Goal: Information Seeking & Learning: Learn about a topic

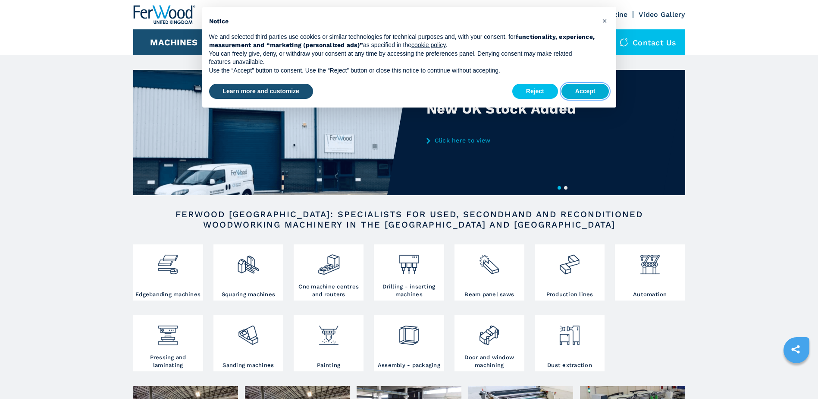
click at [582, 94] on button "Accept" at bounding box center [586, 92] width 48 height 16
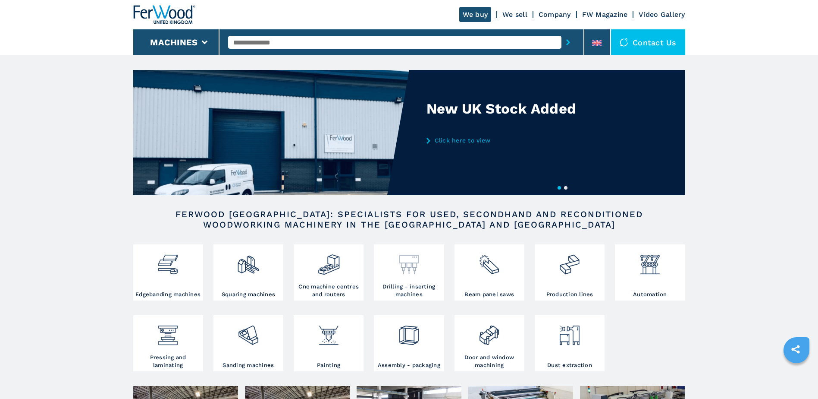
click at [422, 280] on div at bounding box center [409, 264] width 66 height 36
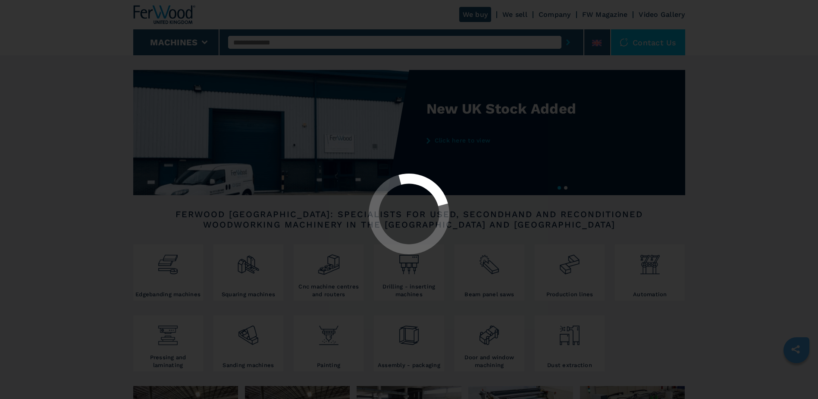
select select "**********"
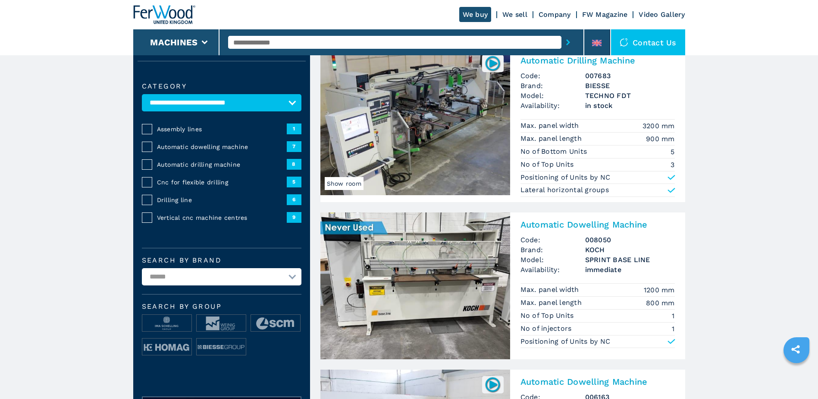
scroll to position [86, 0]
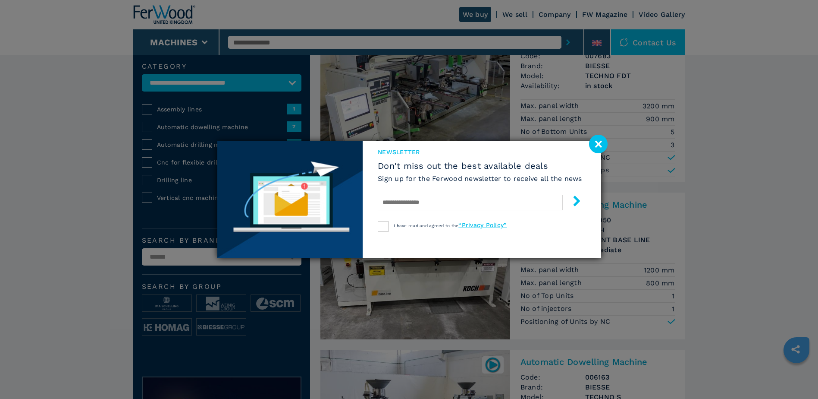
click at [601, 143] on image at bounding box center [598, 144] width 19 height 19
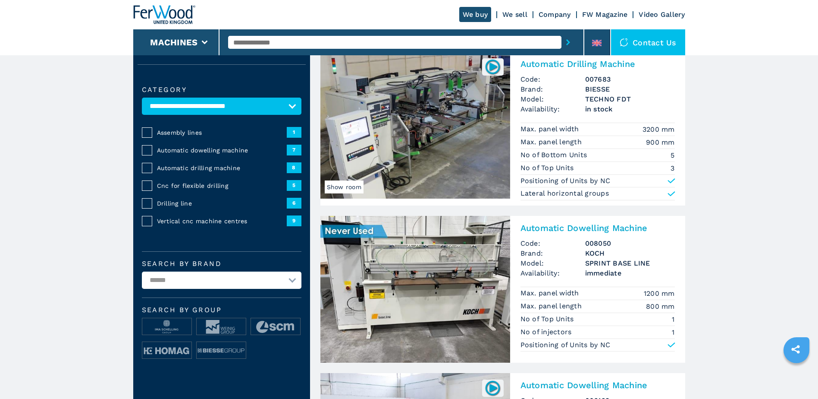
scroll to position [43, 0]
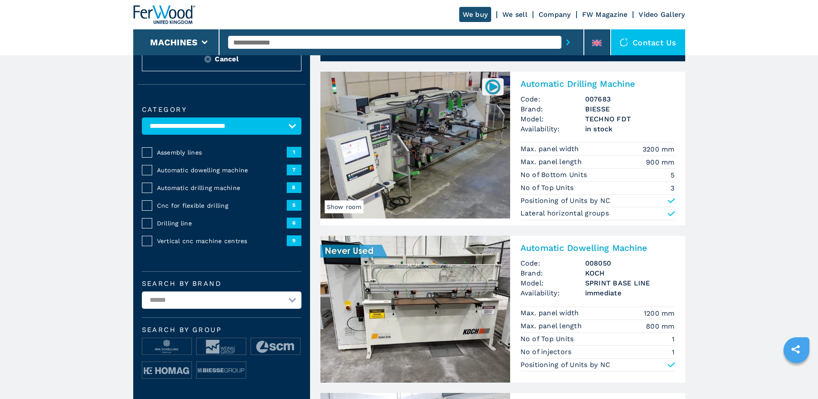
click at [439, 135] on img at bounding box center [416, 145] width 190 height 147
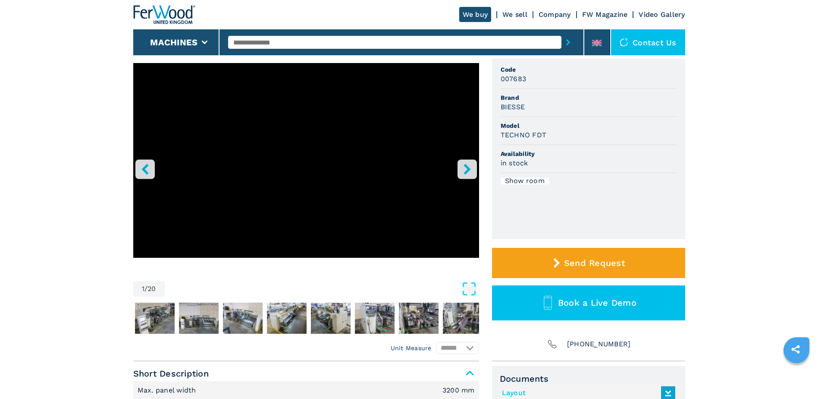
scroll to position [86, 0]
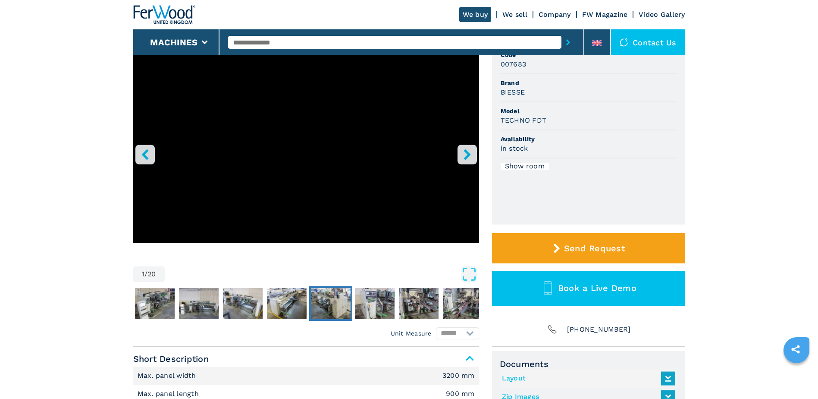
click at [333, 297] on img "Go to Slide 6" at bounding box center [331, 303] width 40 height 31
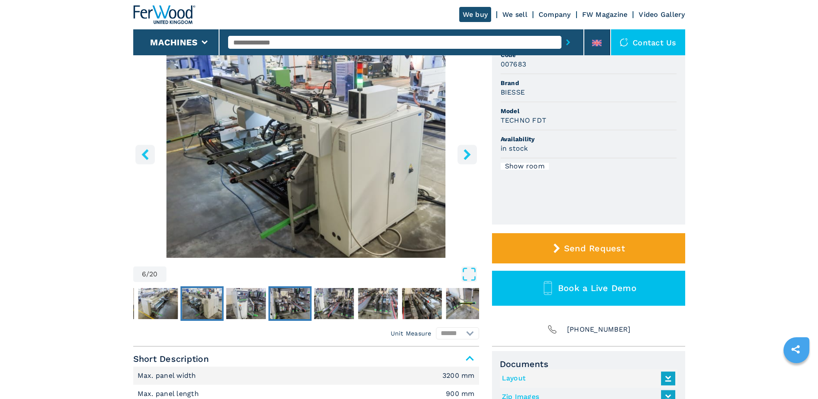
click at [297, 298] on img "Go to Slide 8" at bounding box center [290, 303] width 40 height 31
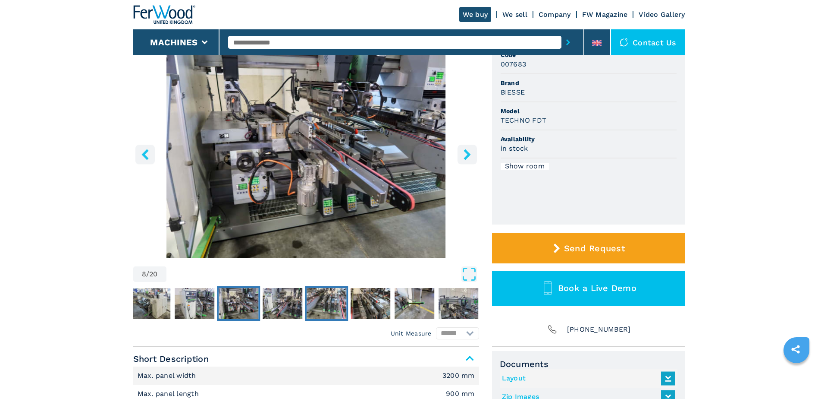
click at [331, 297] on img "Go to Slide 10" at bounding box center [327, 303] width 40 height 31
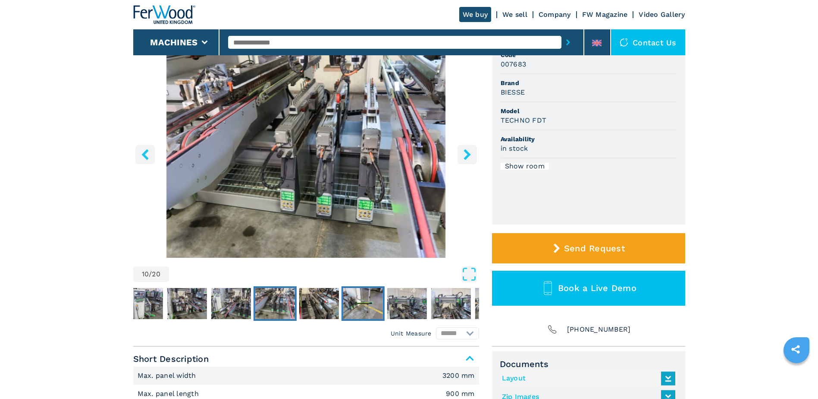
click at [352, 299] on img "Go to Slide 12" at bounding box center [363, 303] width 40 height 31
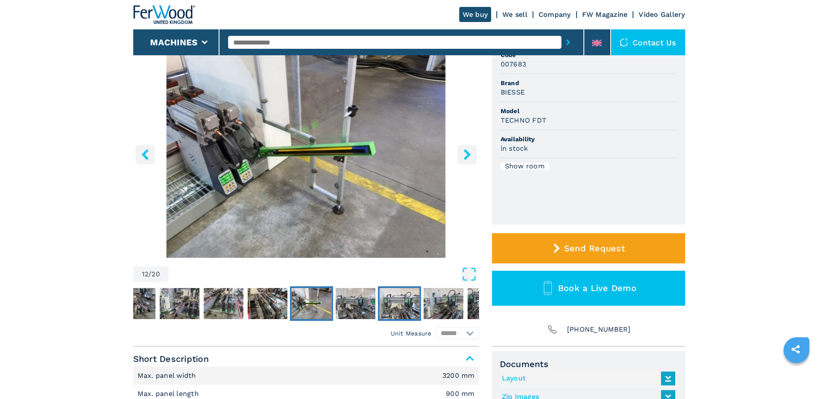
click at [390, 303] on img "Go to Slide 14" at bounding box center [400, 303] width 40 height 31
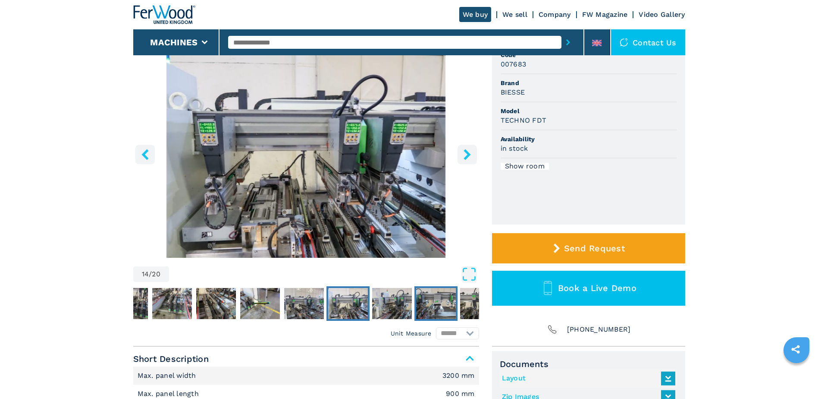
click at [425, 302] on img "Go to Slide 16" at bounding box center [436, 303] width 40 height 31
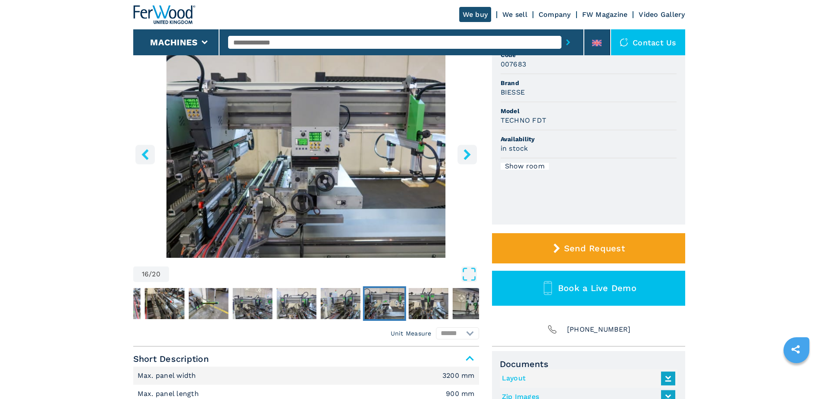
click at [464, 162] on button "right-button" at bounding box center [467, 154] width 19 height 19
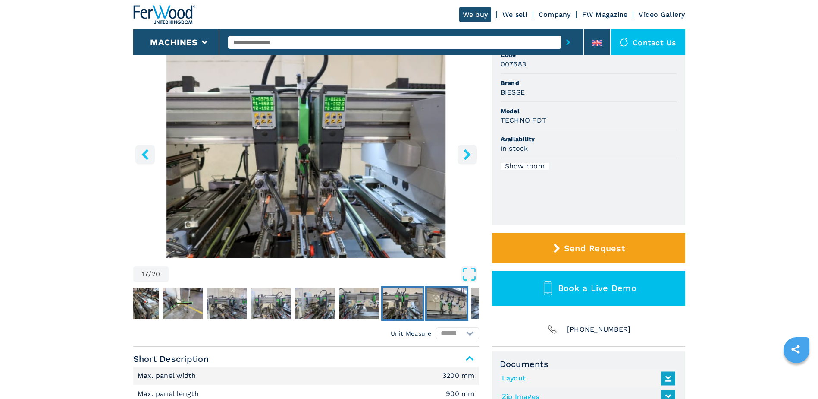
click at [440, 297] on img "Go to Slide 18" at bounding box center [447, 303] width 40 height 31
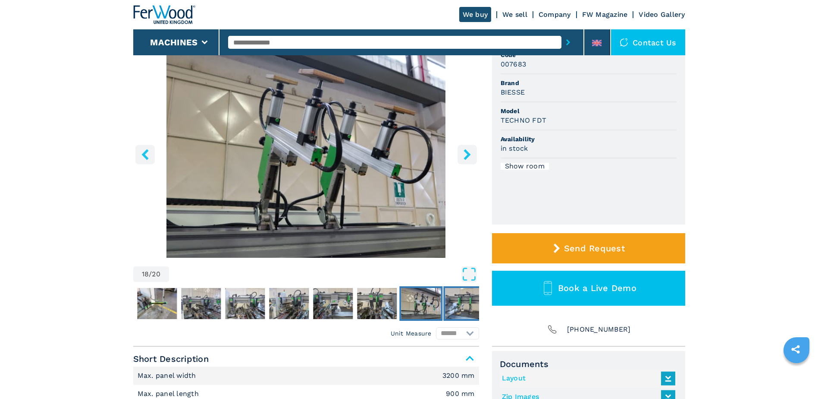
click at [465, 302] on img "Go to Slide 19" at bounding box center [465, 303] width 40 height 31
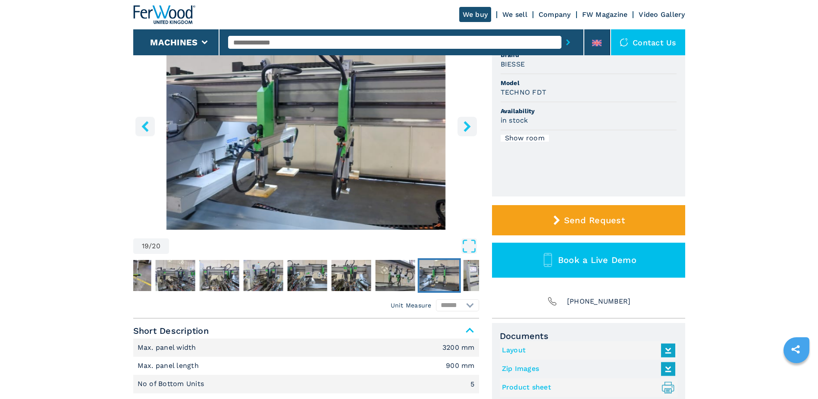
scroll to position [129, 0]
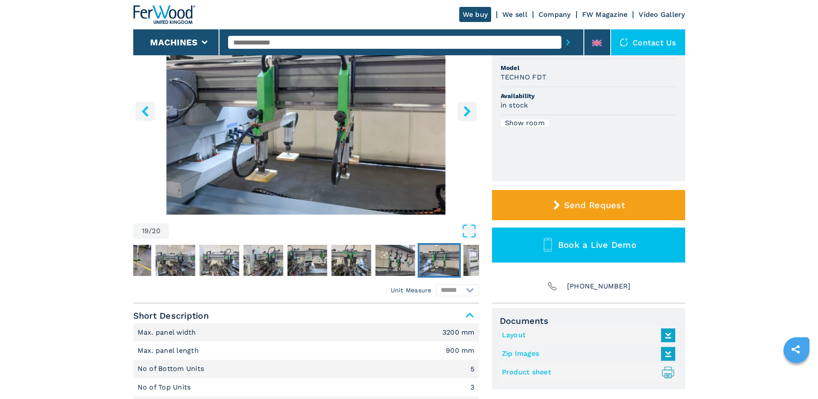
click at [461, 261] on button "Go to Slide 19" at bounding box center [439, 260] width 43 height 35
click at [468, 261] on img "Go to Slide 20" at bounding box center [483, 260] width 40 height 31
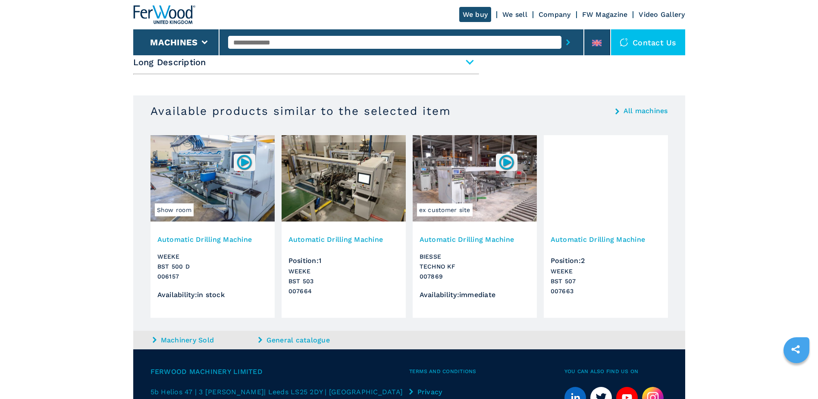
scroll to position [518, 0]
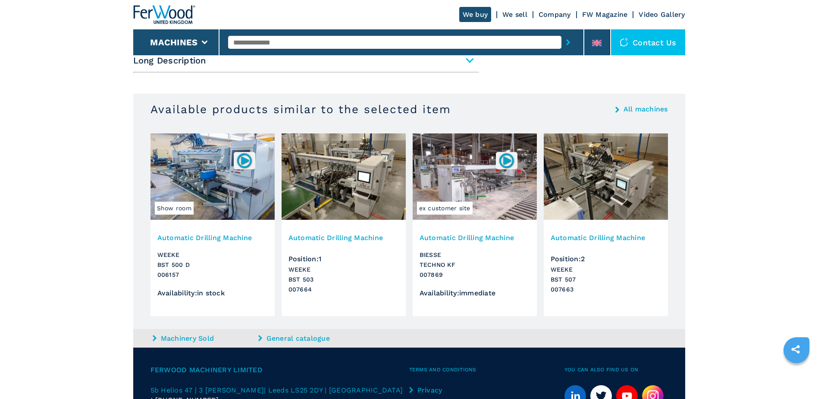
click at [324, 208] on img at bounding box center [344, 176] width 124 height 86
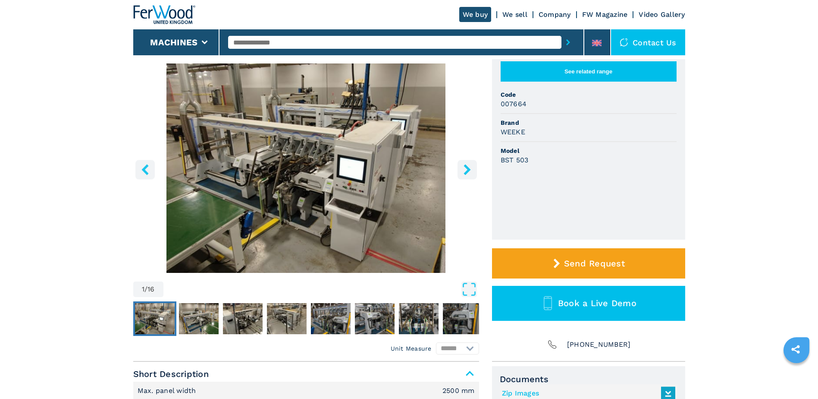
scroll to position [43, 0]
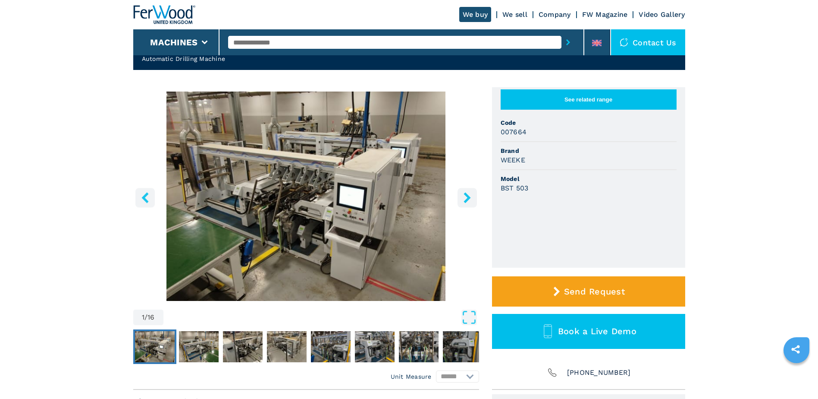
click at [296, 201] on img "Go to Slide 1" at bounding box center [306, 195] width 346 height 209
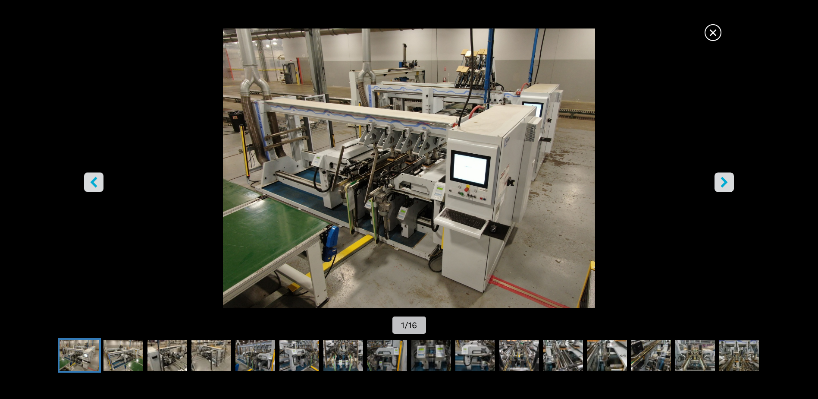
click at [722, 181] on icon "right-button" at bounding box center [724, 182] width 11 height 11
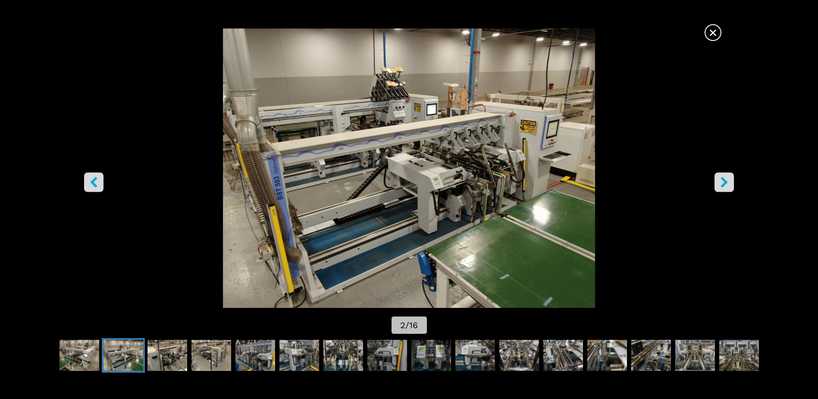
click at [722, 181] on icon "right-button" at bounding box center [724, 182] width 11 height 11
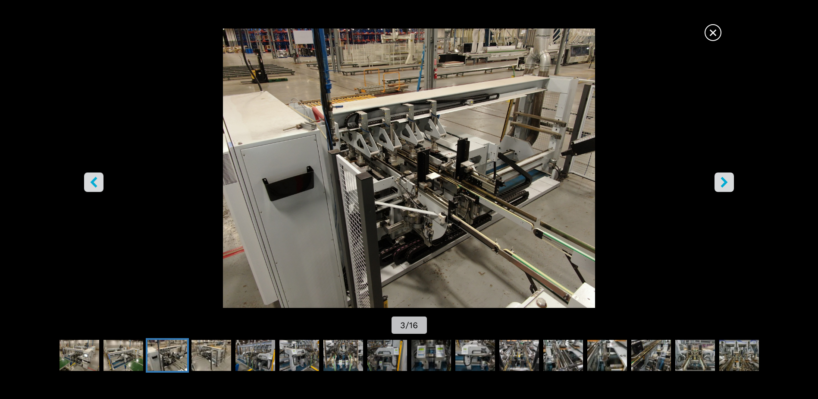
click at [722, 181] on icon "right-button" at bounding box center [724, 182] width 11 height 11
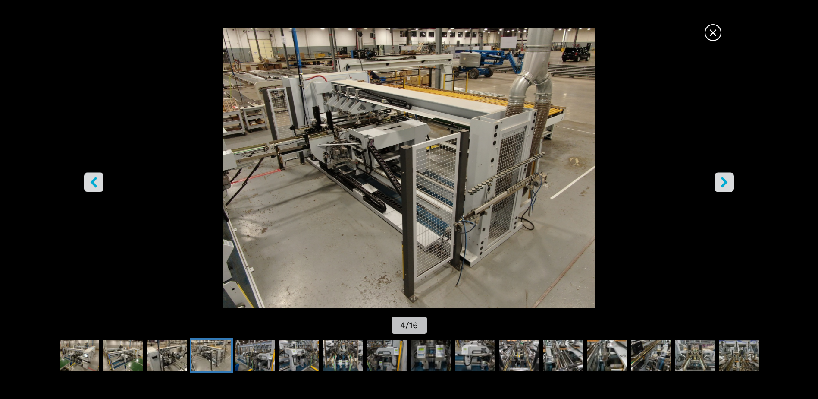
click at [722, 181] on icon "right-button" at bounding box center [724, 182] width 11 height 11
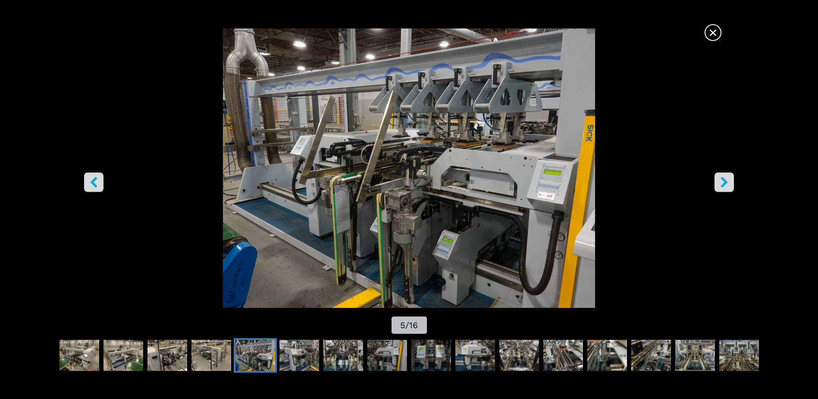
click at [722, 181] on icon "right-button" at bounding box center [724, 182] width 11 height 11
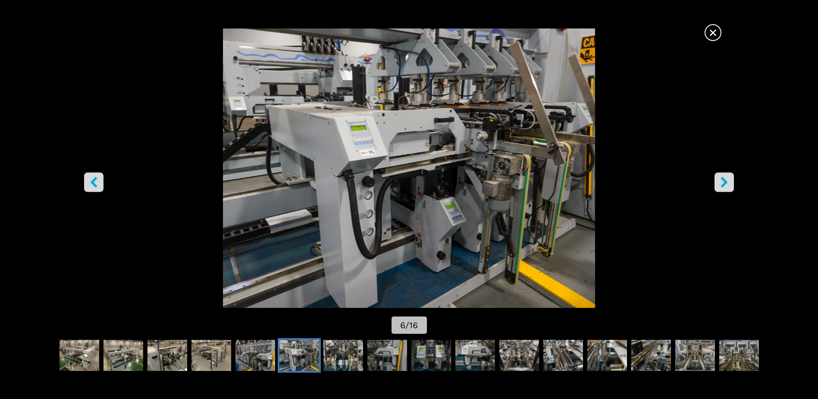
click at [722, 181] on icon "right-button" at bounding box center [724, 182] width 11 height 11
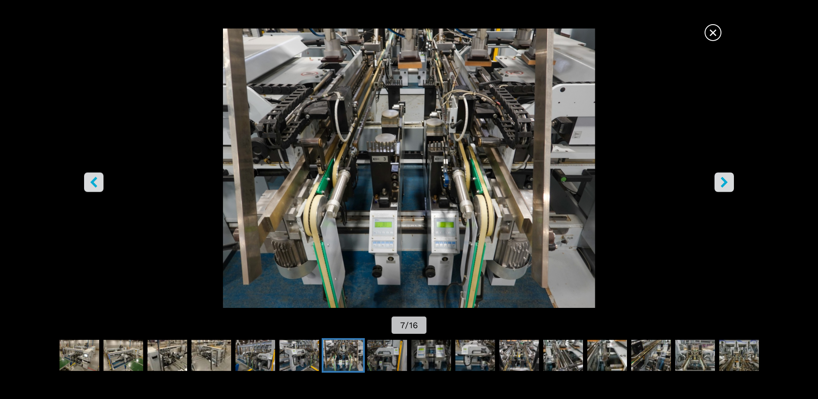
click at [722, 181] on icon "right-button" at bounding box center [724, 182] width 11 height 11
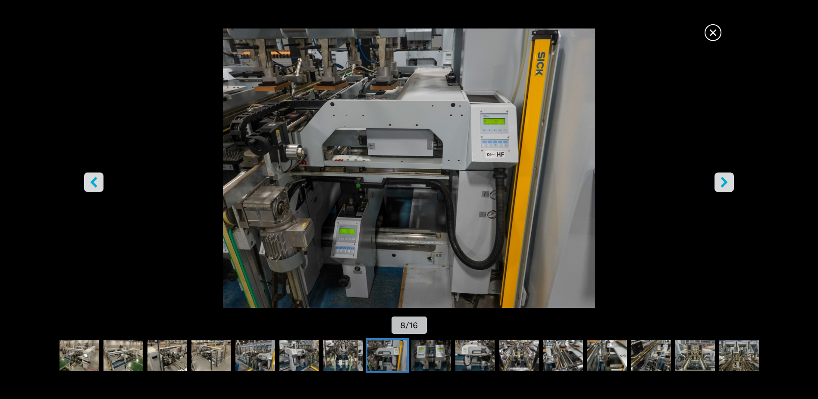
click at [722, 181] on icon "right-button" at bounding box center [724, 182] width 11 height 11
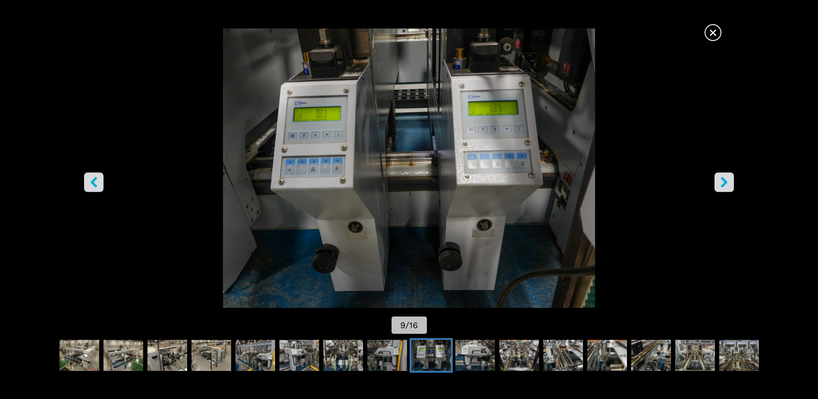
click at [722, 181] on icon "right-button" at bounding box center [724, 182] width 11 height 11
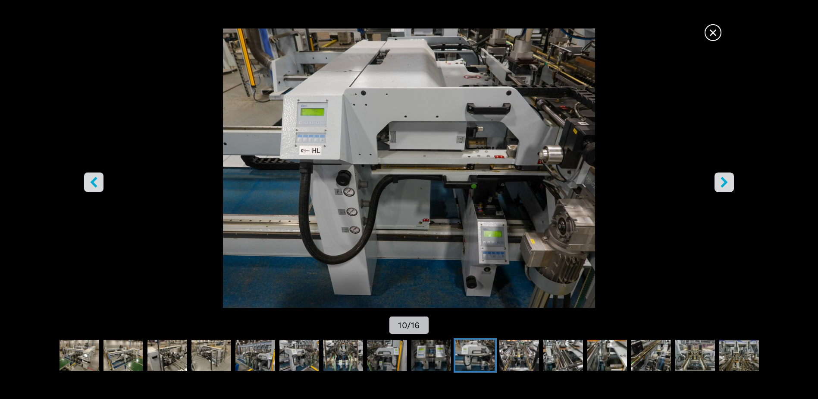
click at [722, 181] on icon "right-button" at bounding box center [724, 182] width 11 height 11
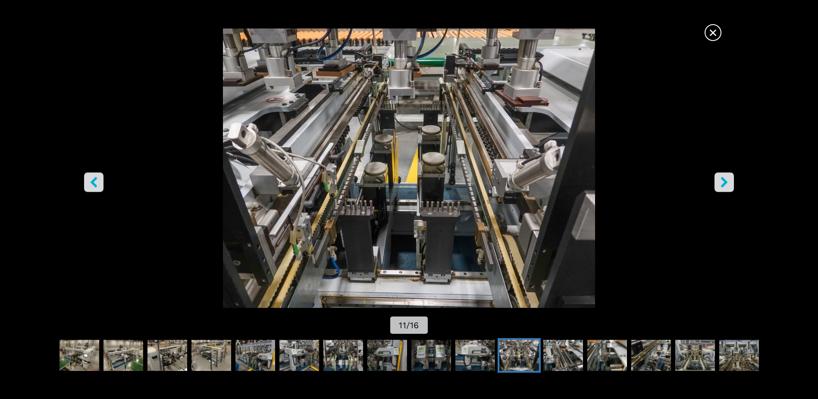
scroll to position [0, 0]
click at [721, 186] on icon "right-button" at bounding box center [724, 182] width 11 height 11
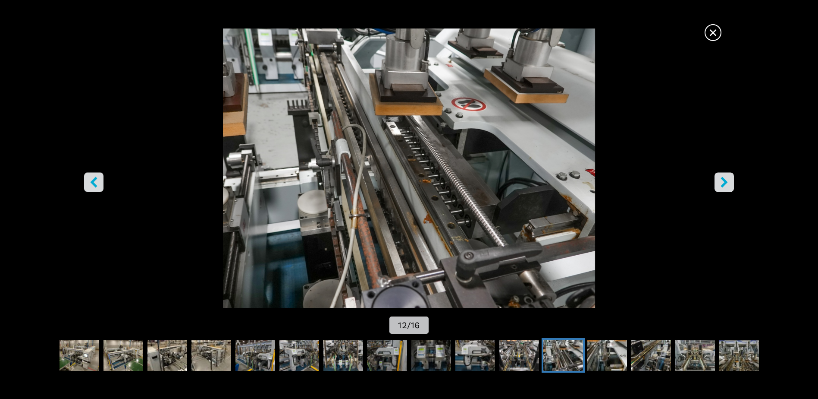
click at [721, 186] on icon "right-button" at bounding box center [724, 182] width 11 height 11
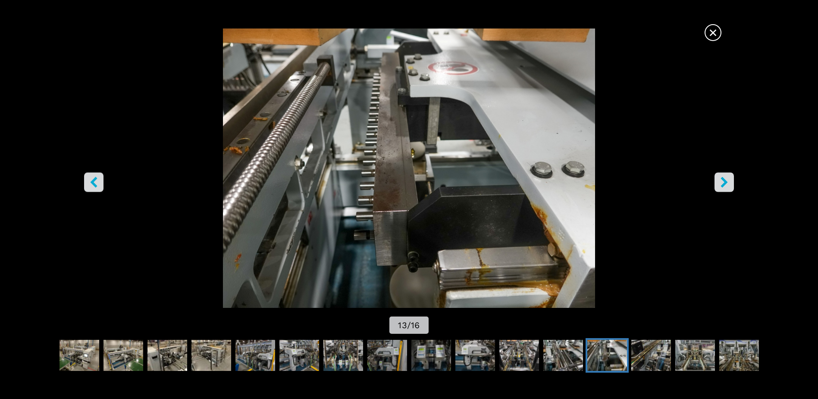
click at [721, 186] on icon "right-button" at bounding box center [724, 182] width 11 height 11
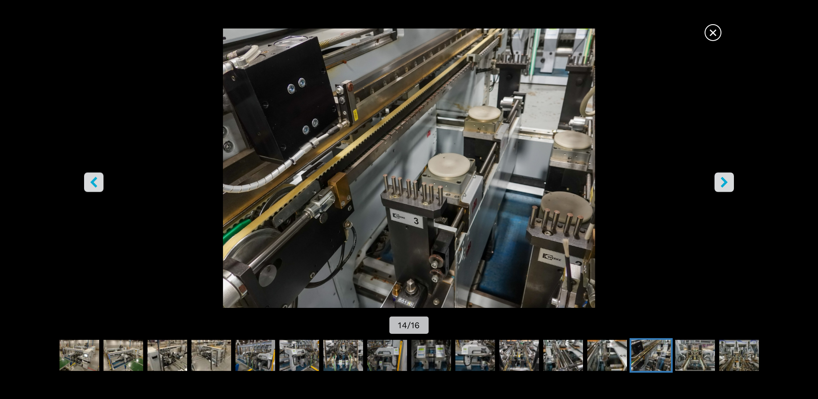
click at [721, 186] on icon "right-button" at bounding box center [724, 182] width 11 height 11
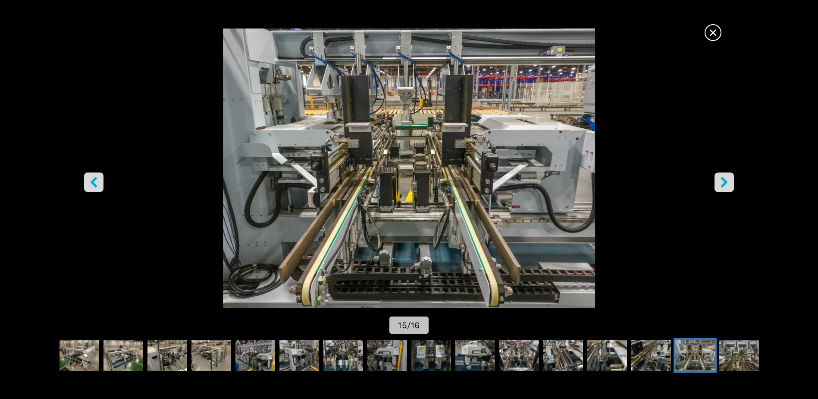
click at [721, 186] on icon "right-button" at bounding box center [724, 182] width 11 height 11
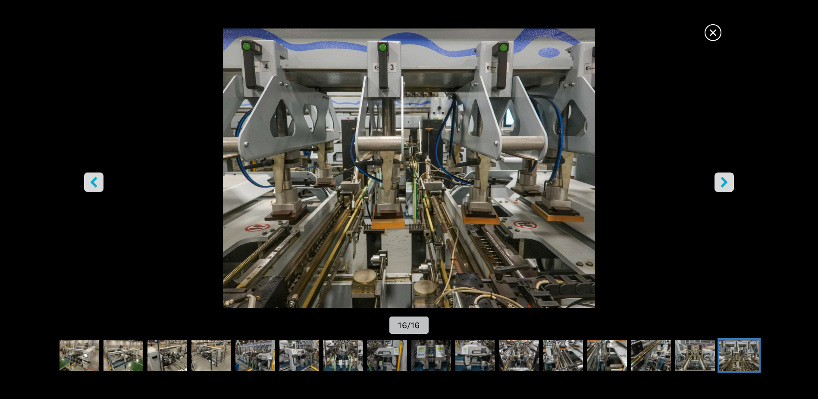
click at [720, 183] on icon "right-button" at bounding box center [724, 182] width 11 height 11
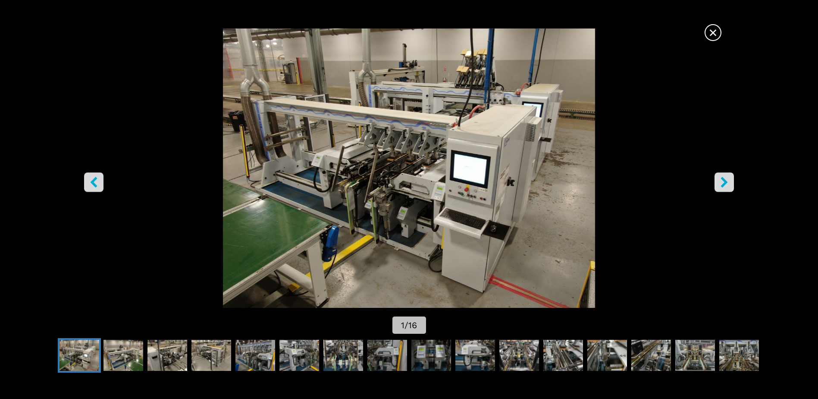
click at [708, 32] on span "×" at bounding box center [713, 30] width 15 height 15
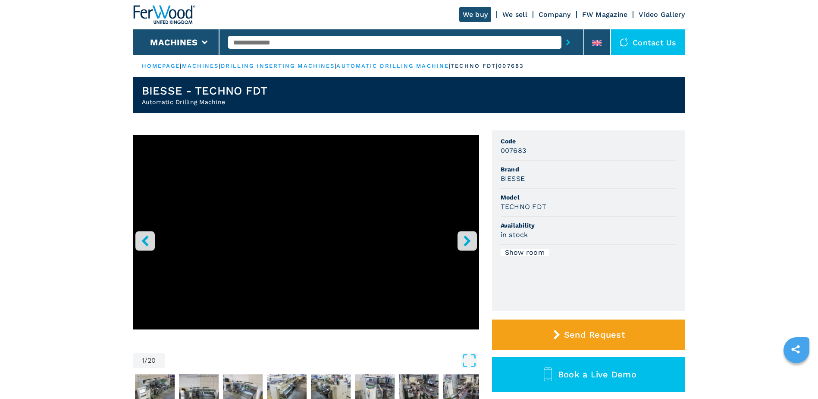
select select "**********"
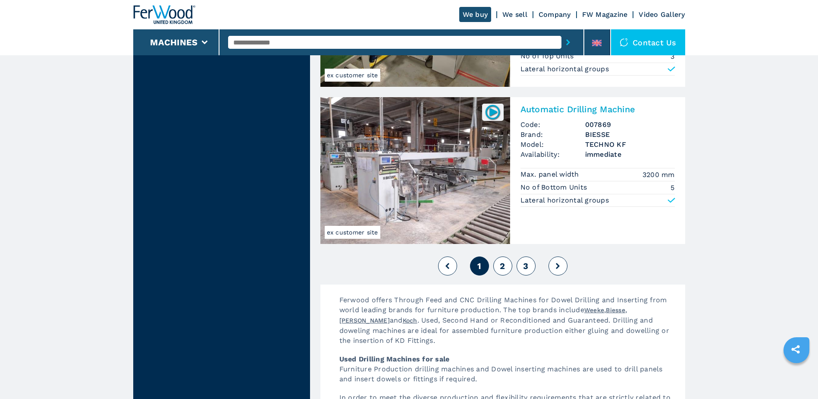
scroll to position [1898, 0]
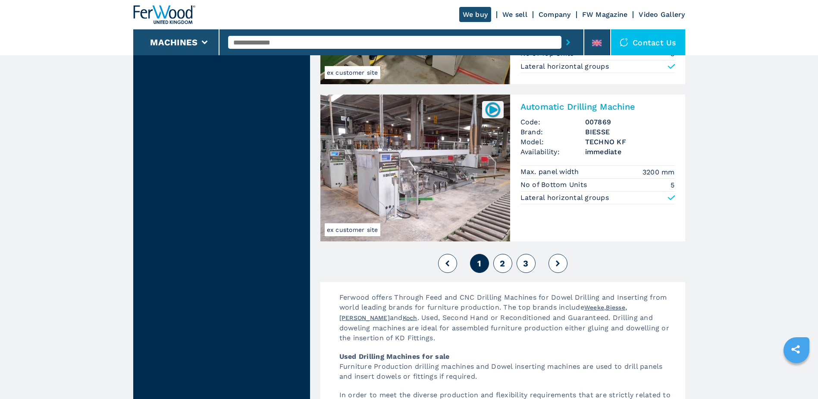
click at [505, 260] on span "2" at bounding box center [502, 263] width 5 height 10
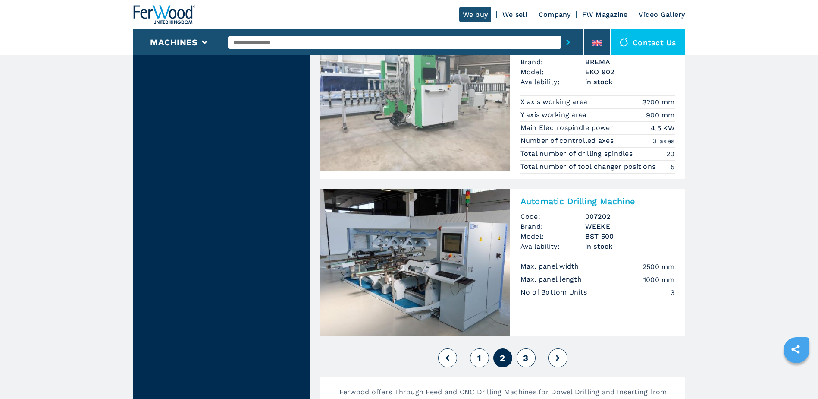
scroll to position [1812, 0]
